Goal: Task Accomplishment & Management: Manage account settings

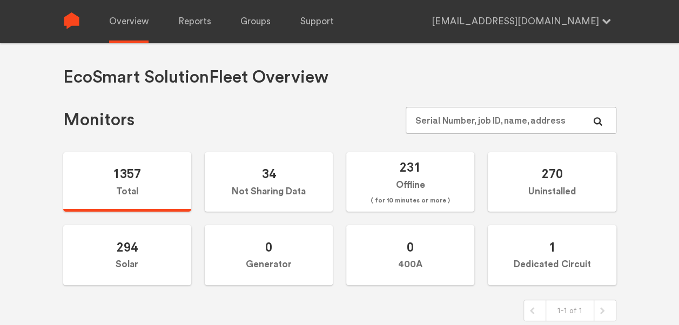
click at [480, 122] on input "text" at bounding box center [511, 120] width 210 height 27
type input "N144020818"
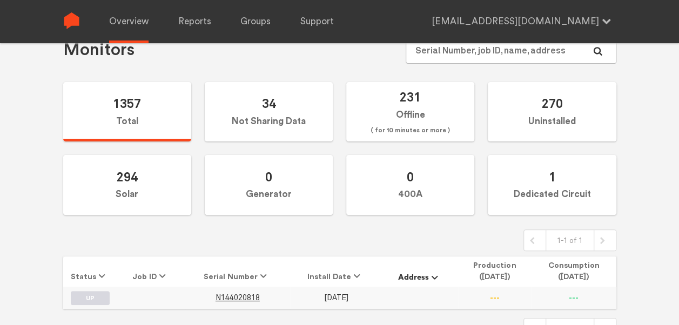
scroll to position [71, 0]
click at [239, 295] on span "N144020818" at bounding box center [238, 297] width 44 height 9
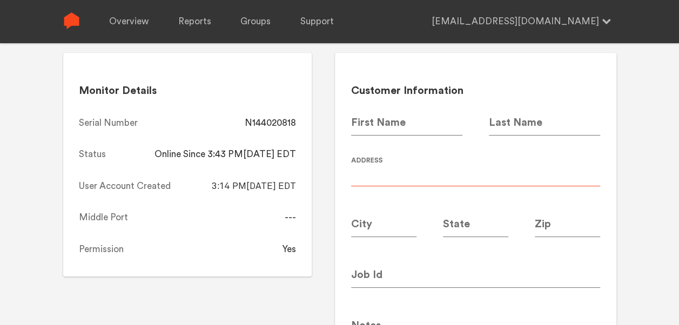
click at [443, 173] on input at bounding box center [475, 171] width 249 height 30
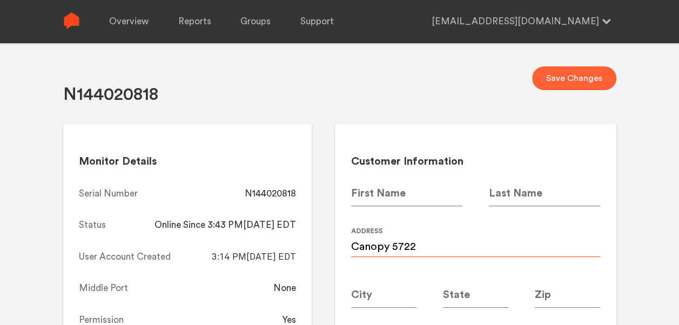
type input "Canopy 5722"
click at [576, 77] on button "Save Changes" at bounding box center [574, 78] width 84 height 24
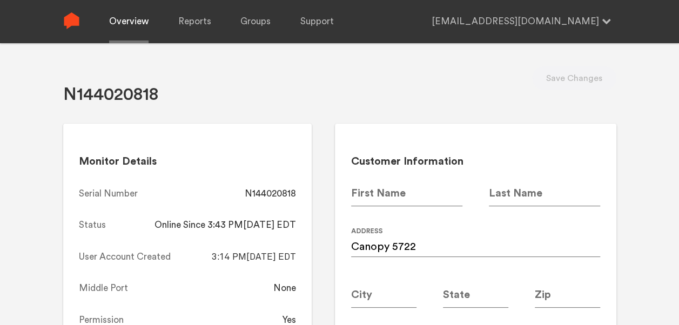
click at [127, 15] on link "Overview" at bounding box center [128, 21] width 39 height 43
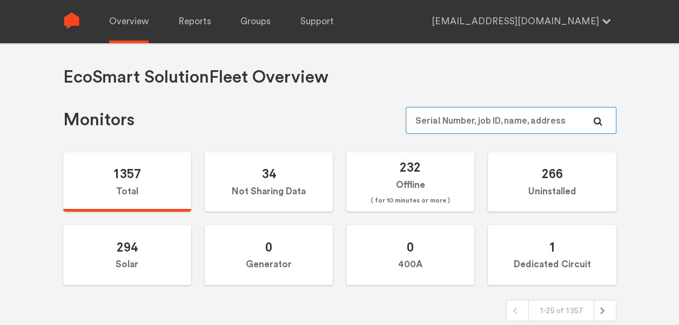
click at [449, 126] on input "text" at bounding box center [511, 120] width 210 height 27
paste input "N147020324"
type input "N147020324"
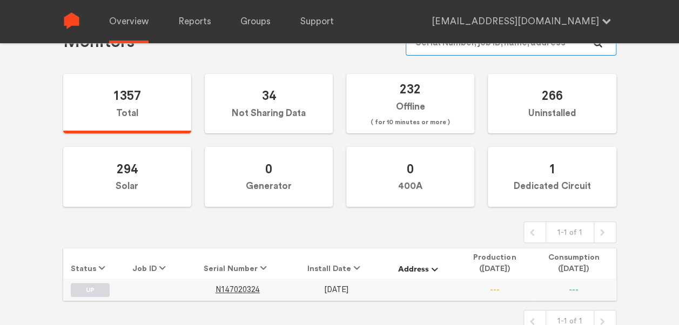
scroll to position [81, 0]
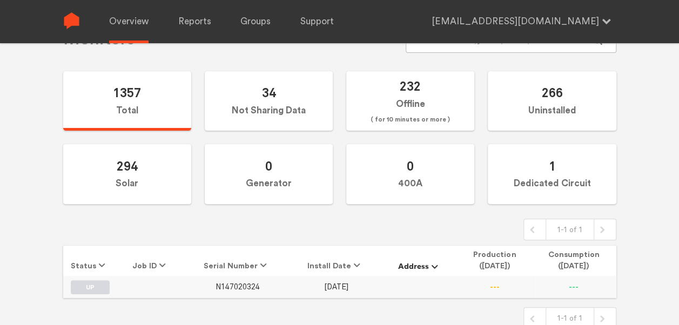
click at [243, 287] on span "N147020324" at bounding box center [238, 286] width 44 height 9
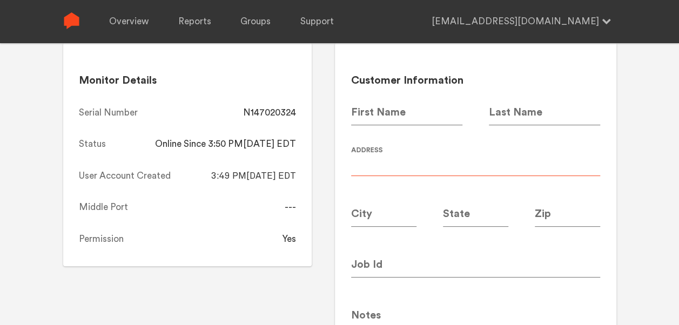
click at [397, 162] on input at bounding box center [475, 161] width 249 height 30
type input "C"
type input "a"
type input "Canopy 5724"
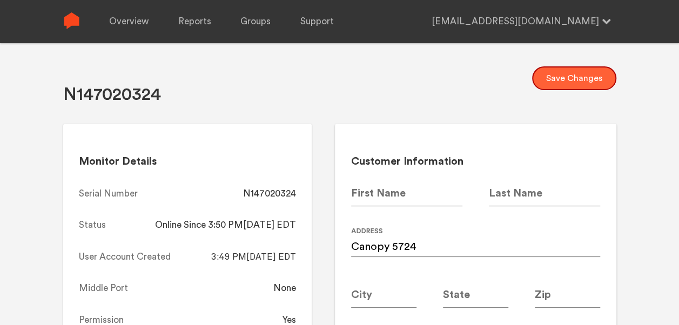
click at [558, 77] on button "Save Changes" at bounding box center [574, 78] width 84 height 24
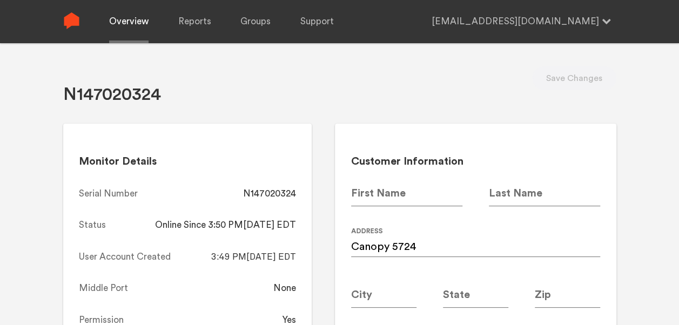
click at [134, 32] on link "Overview" at bounding box center [128, 21] width 39 height 43
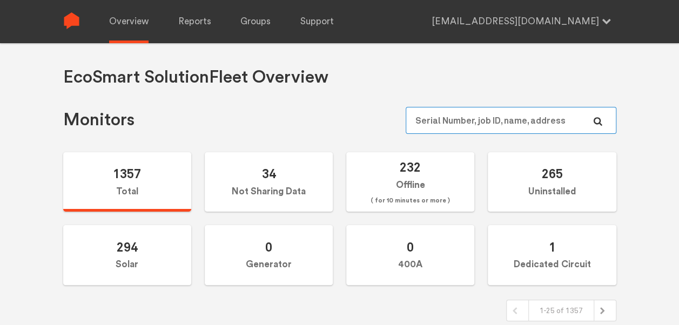
click at [477, 113] on input "text" at bounding box center [511, 120] width 210 height 27
paste input "N144020818"
type input "N144020818"
click at [520, 117] on input "text" at bounding box center [511, 120] width 210 height 27
paste input "N144020980"
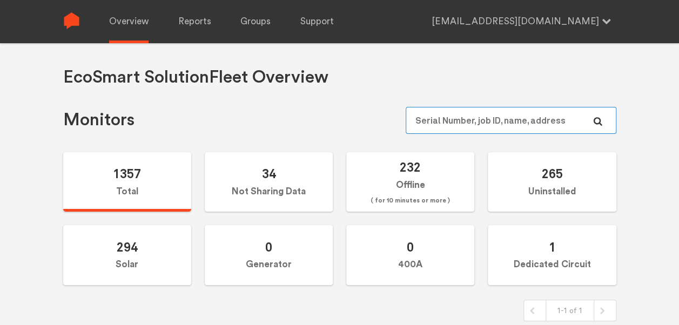
type input "N144020980"
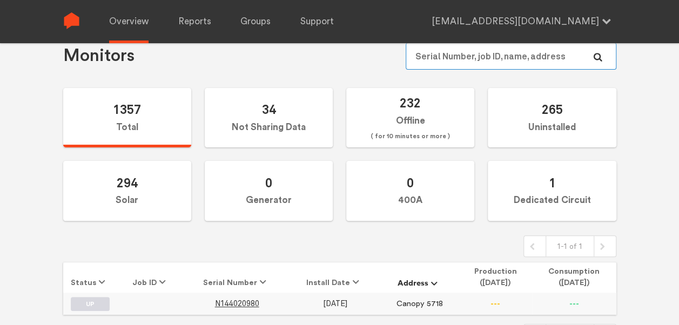
scroll to position [72, 0]
